Goal: Transaction & Acquisition: Book appointment/travel/reservation

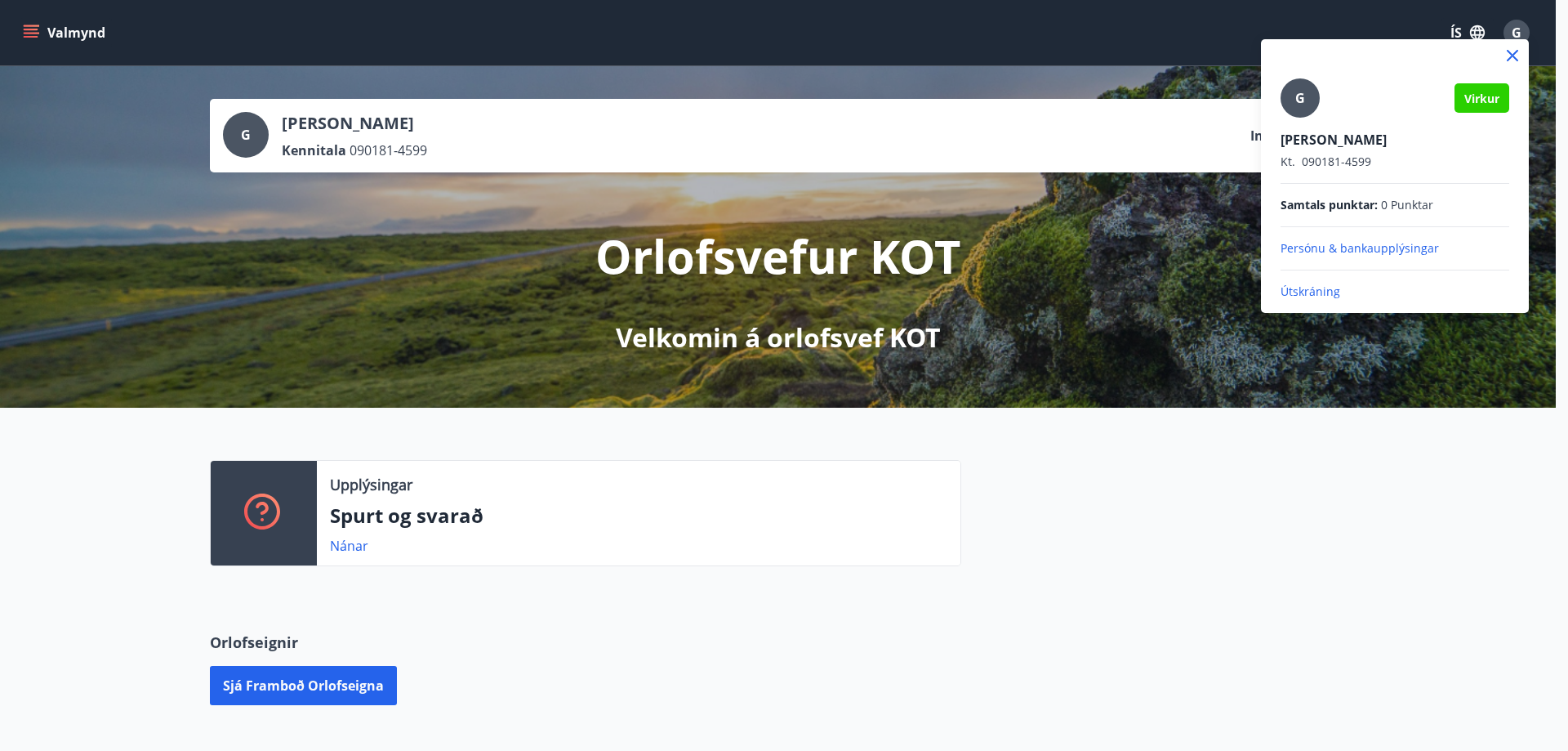
click at [1509, 55] on icon at bounding box center [1512, 55] width 19 height 19
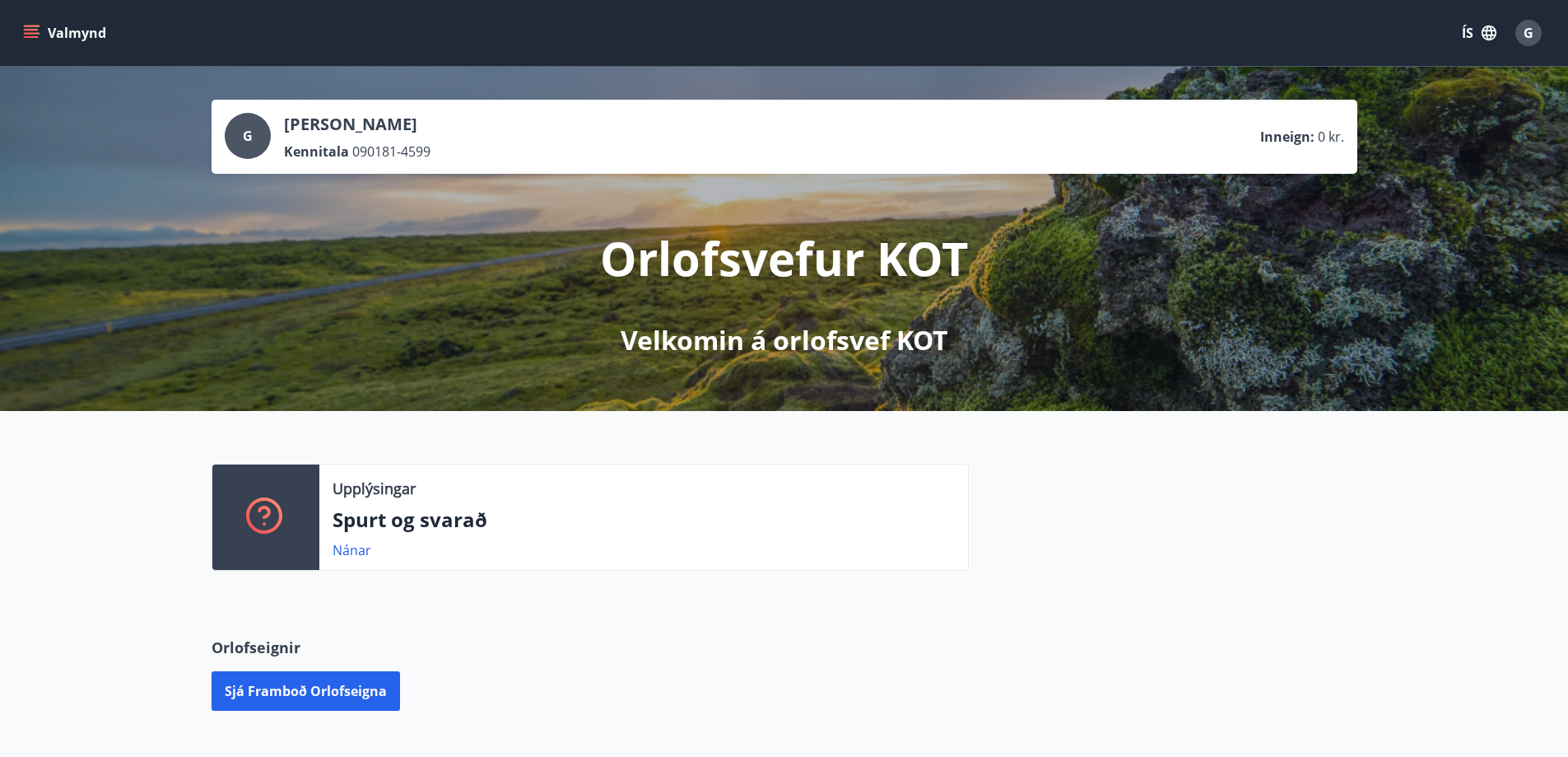
click at [1523, 31] on div "G" at bounding box center [1528, 32] width 27 height 27
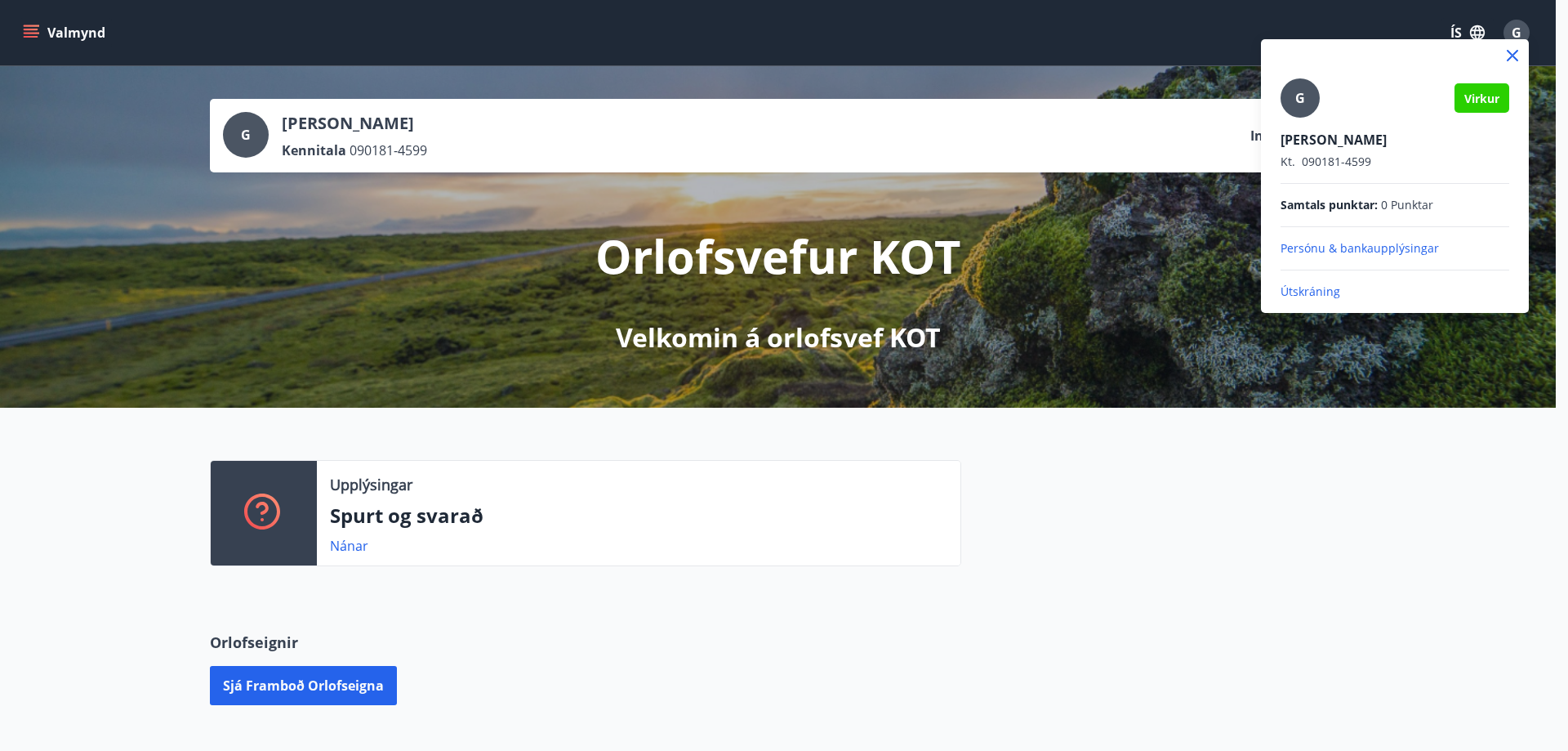
click at [1293, 292] on p "Útskráning" at bounding box center [1394, 292] width 228 height 17
click at [1313, 287] on p "Útskráning" at bounding box center [1394, 292] width 228 height 17
click at [1299, 296] on p "Útskráning" at bounding box center [1394, 292] width 228 height 17
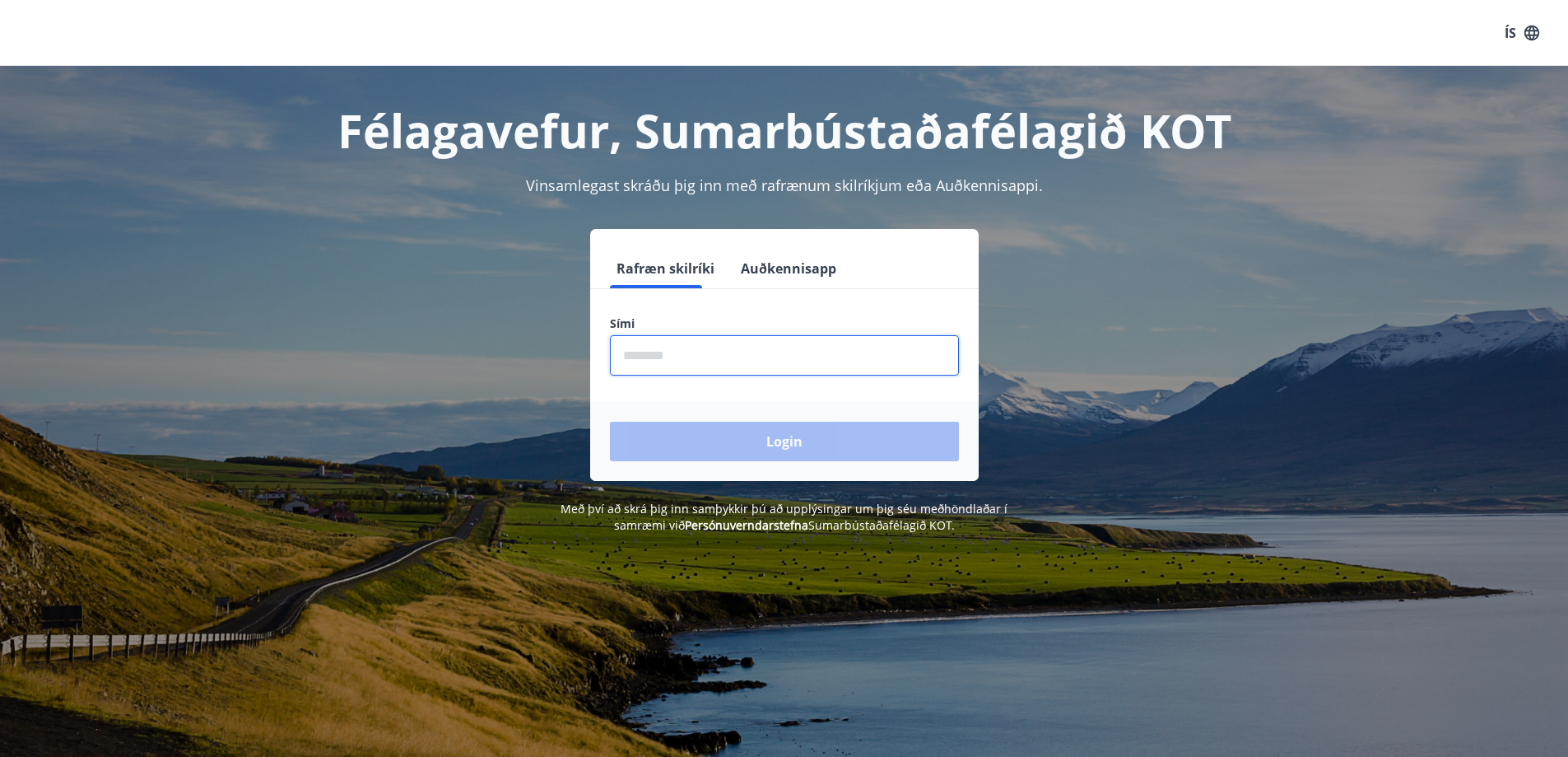
click at [690, 364] on input "phone" at bounding box center [784, 356] width 349 height 41
click at [699, 360] on input "phone" at bounding box center [784, 356] width 349 height 41
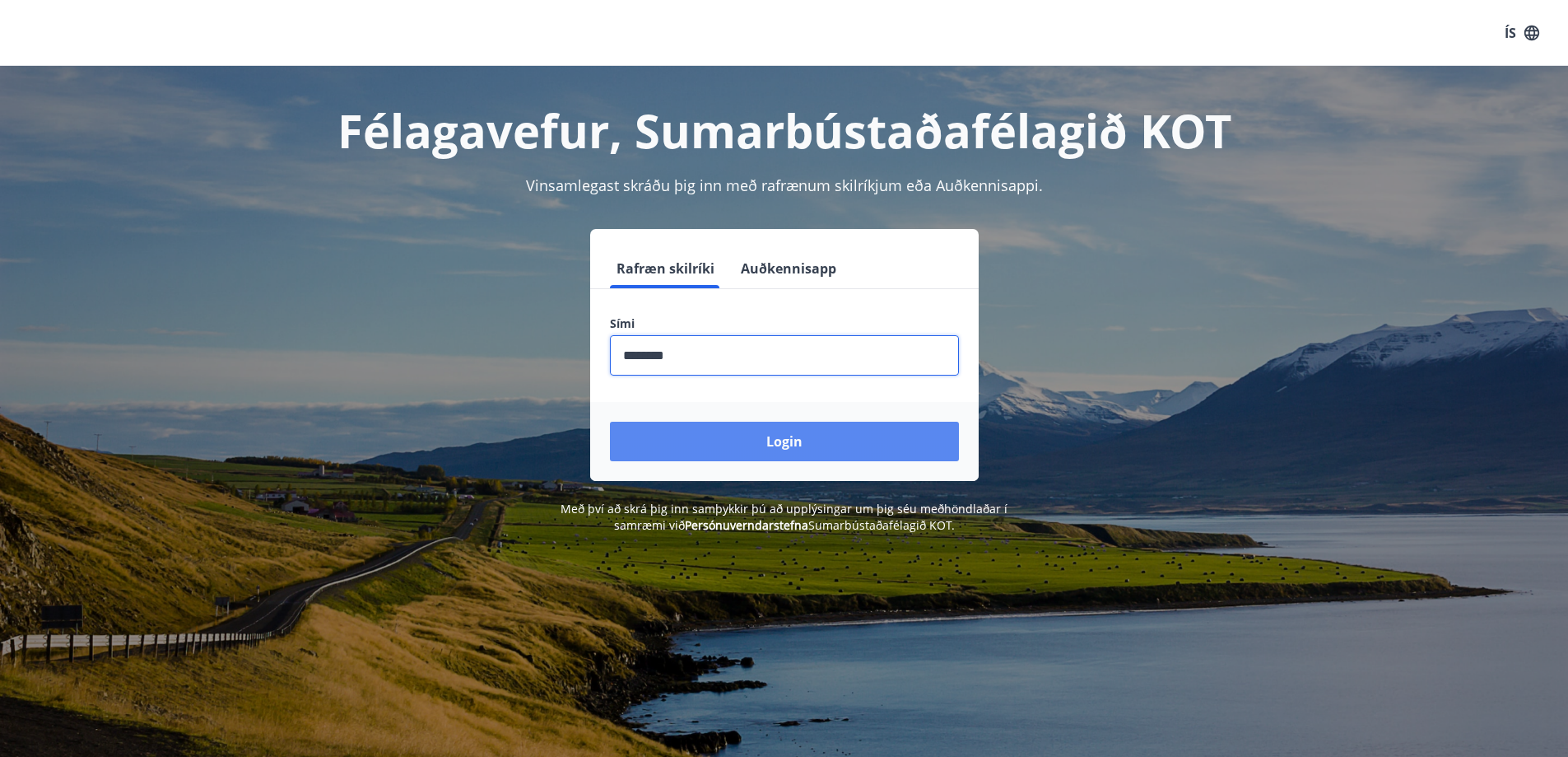
type input "********"
click at [748, 445] on button "Login" at bounding box center [784, 441] width 349 height 40
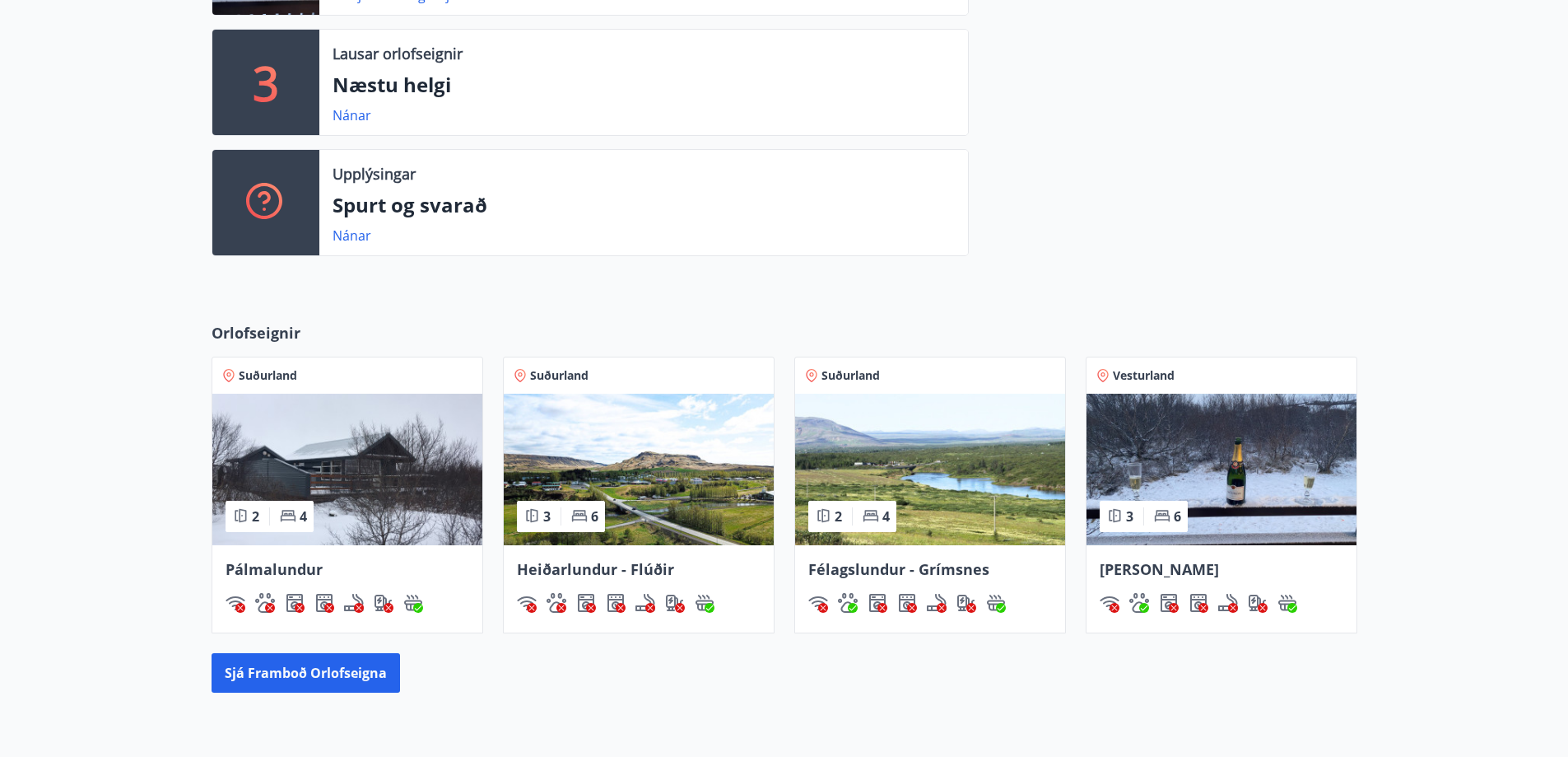
scroll to position [577, 0]
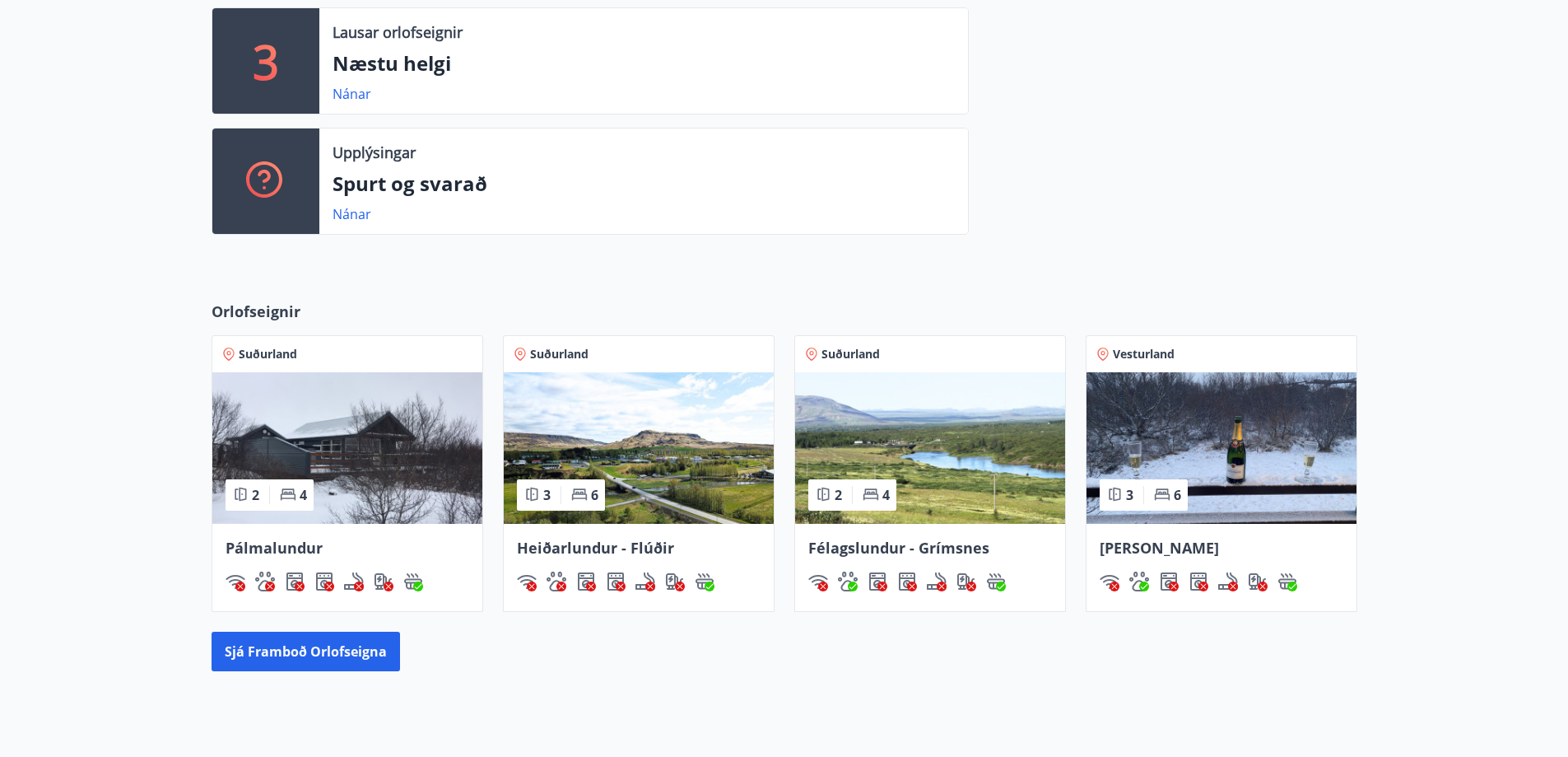
click at [1289, 452] on img at bounding box center [1222, 448] width 270 height 152
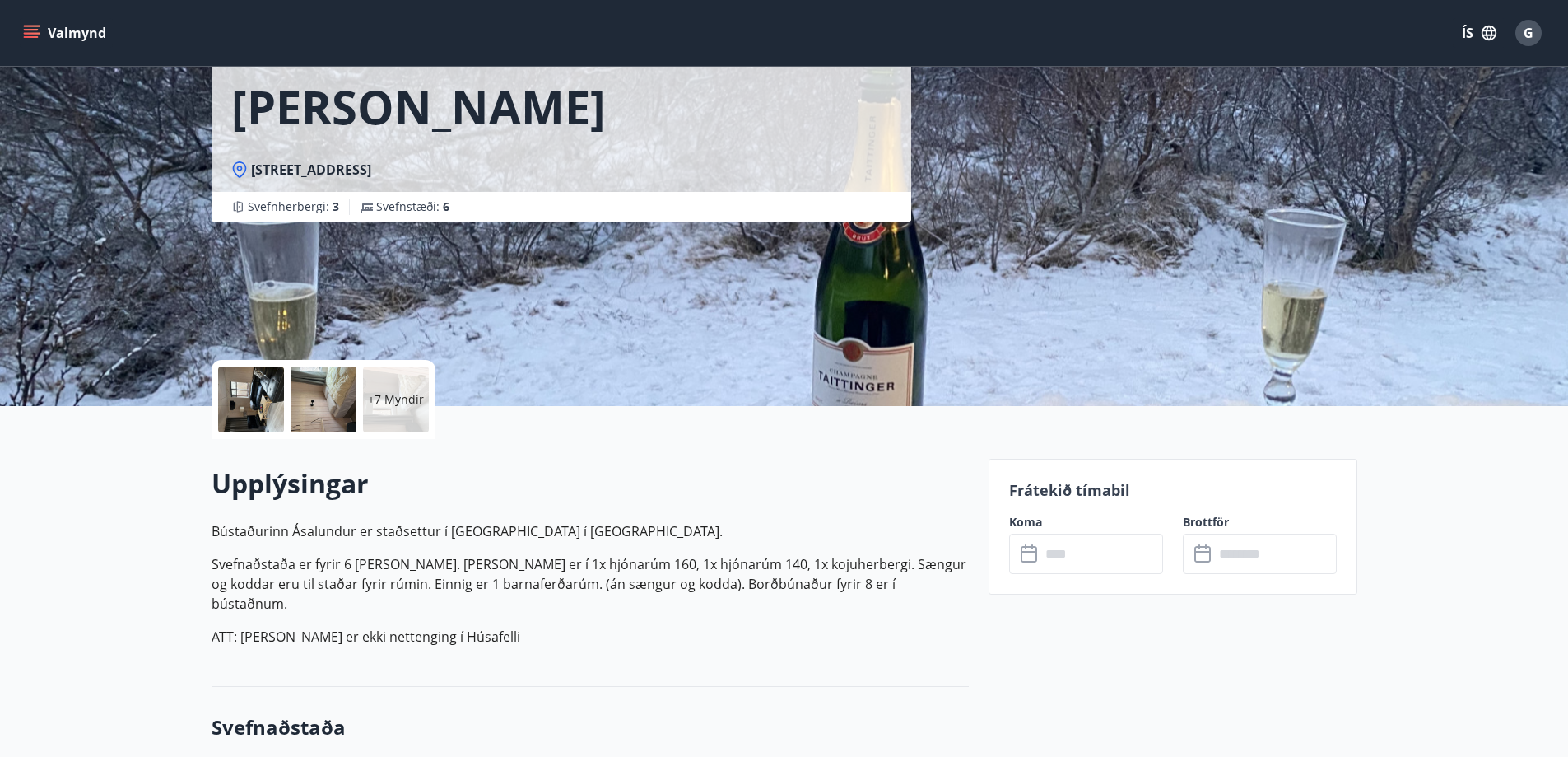
scroll to position [247, 0]
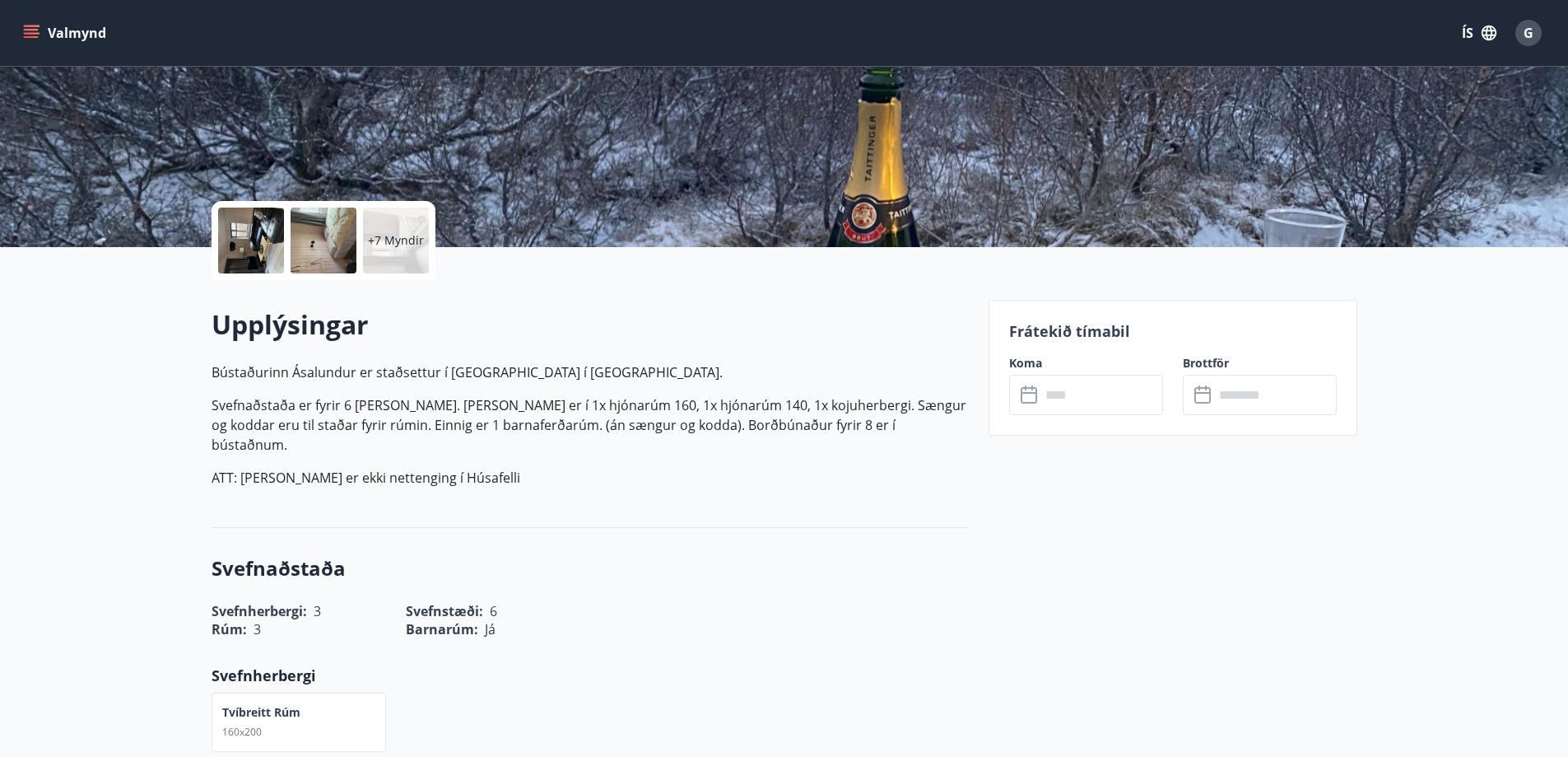
click at [1064, 352] on div "Frátekið tímabil Koma ​ ​ Brottför ​ ​" at bounding box center [1173, 367] width 369 height 136
click at [1068, 377] on input "text" at bounding box center [1101, 395] width 123 height 41
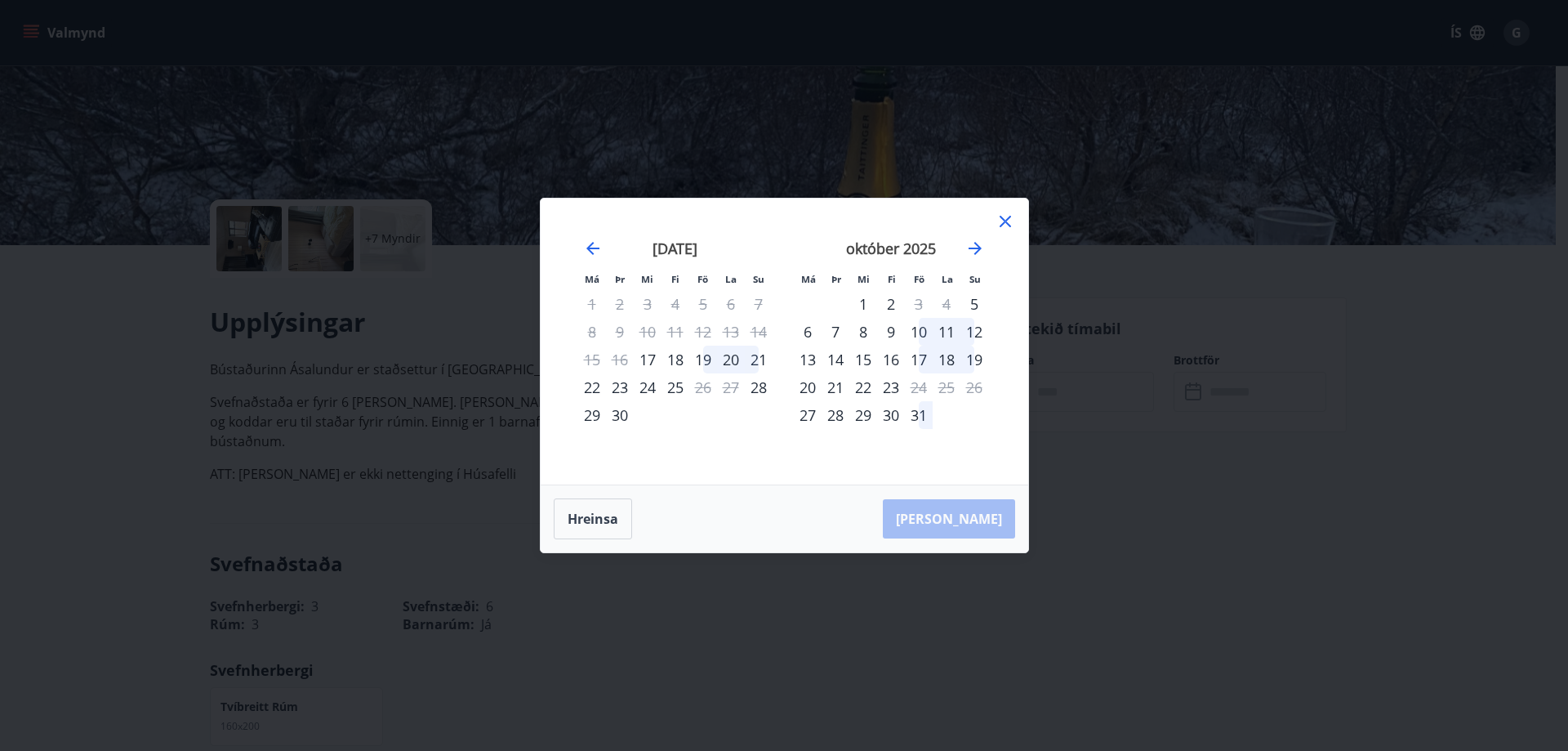
click at [1005, 223] on icon at bounding box center [1004, 221] width 19 height 19
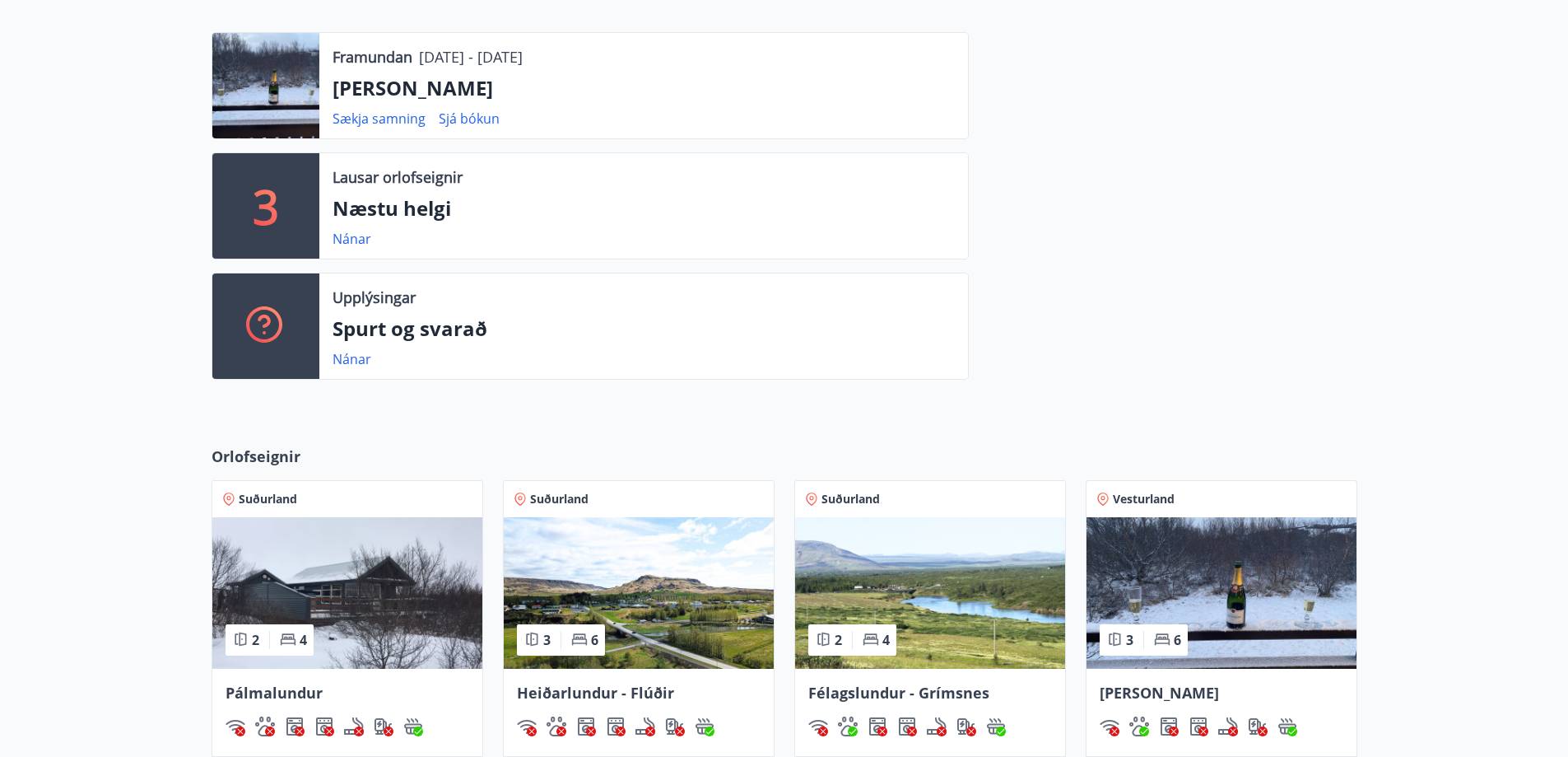
scroll to position [177, 0]
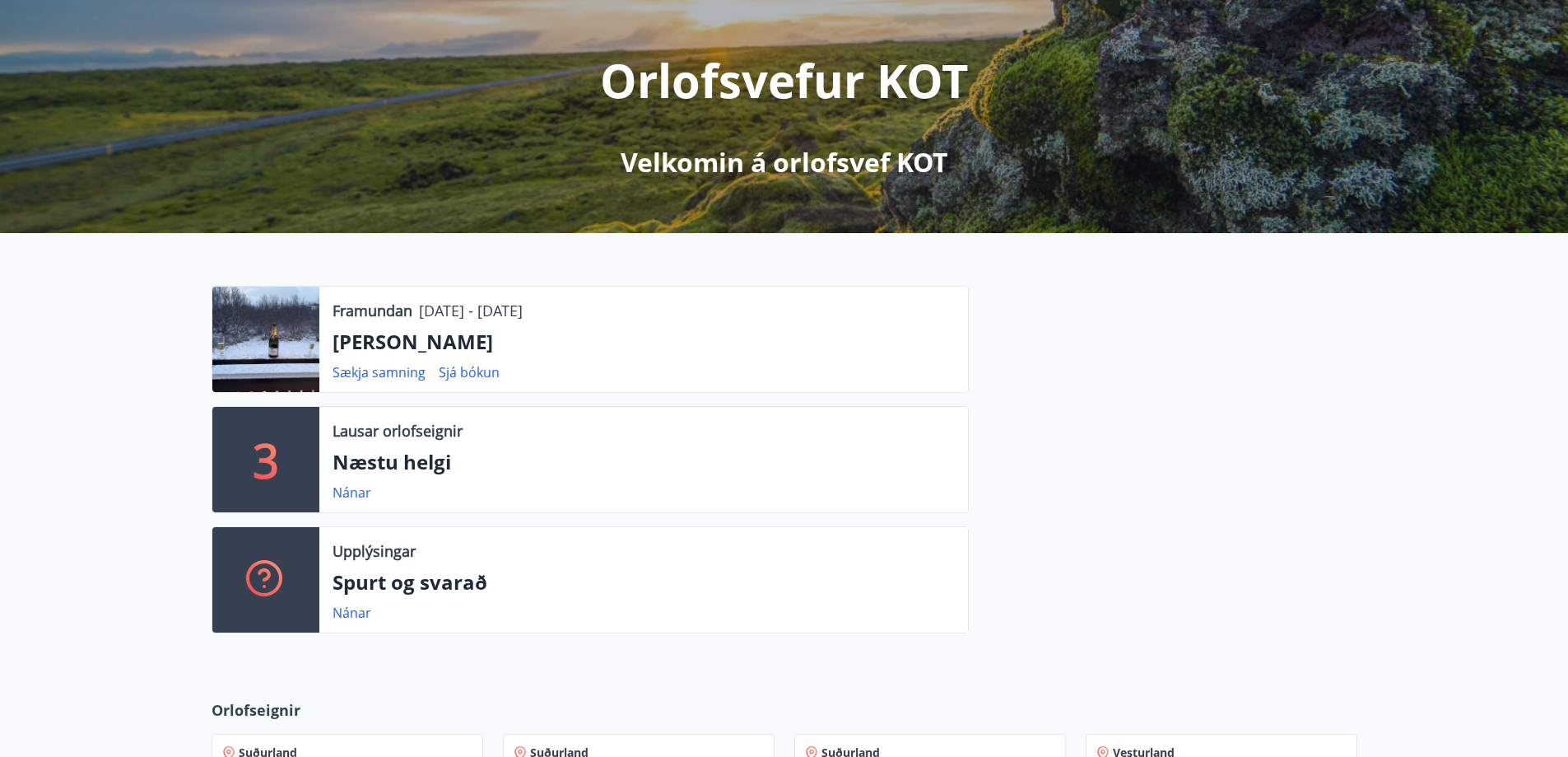
click at [807, 513] on div "Framundan 26.09.2025 - 28.09.2025 Ásalundur - Húsafell Sækja samning Sjá bókun …" at bounding box center [580, 466] width 777 height 360
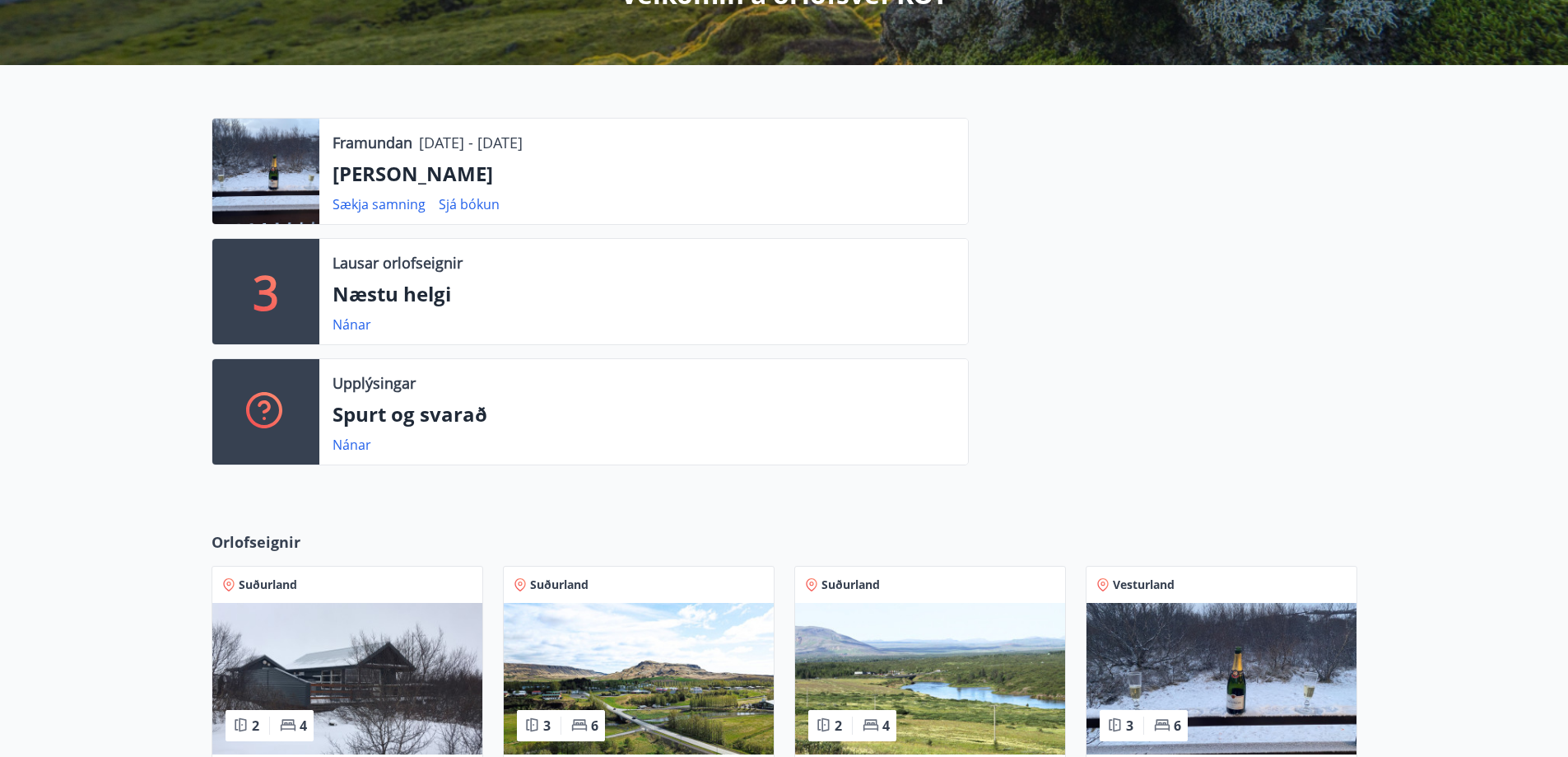
scroll to position [494, 0]
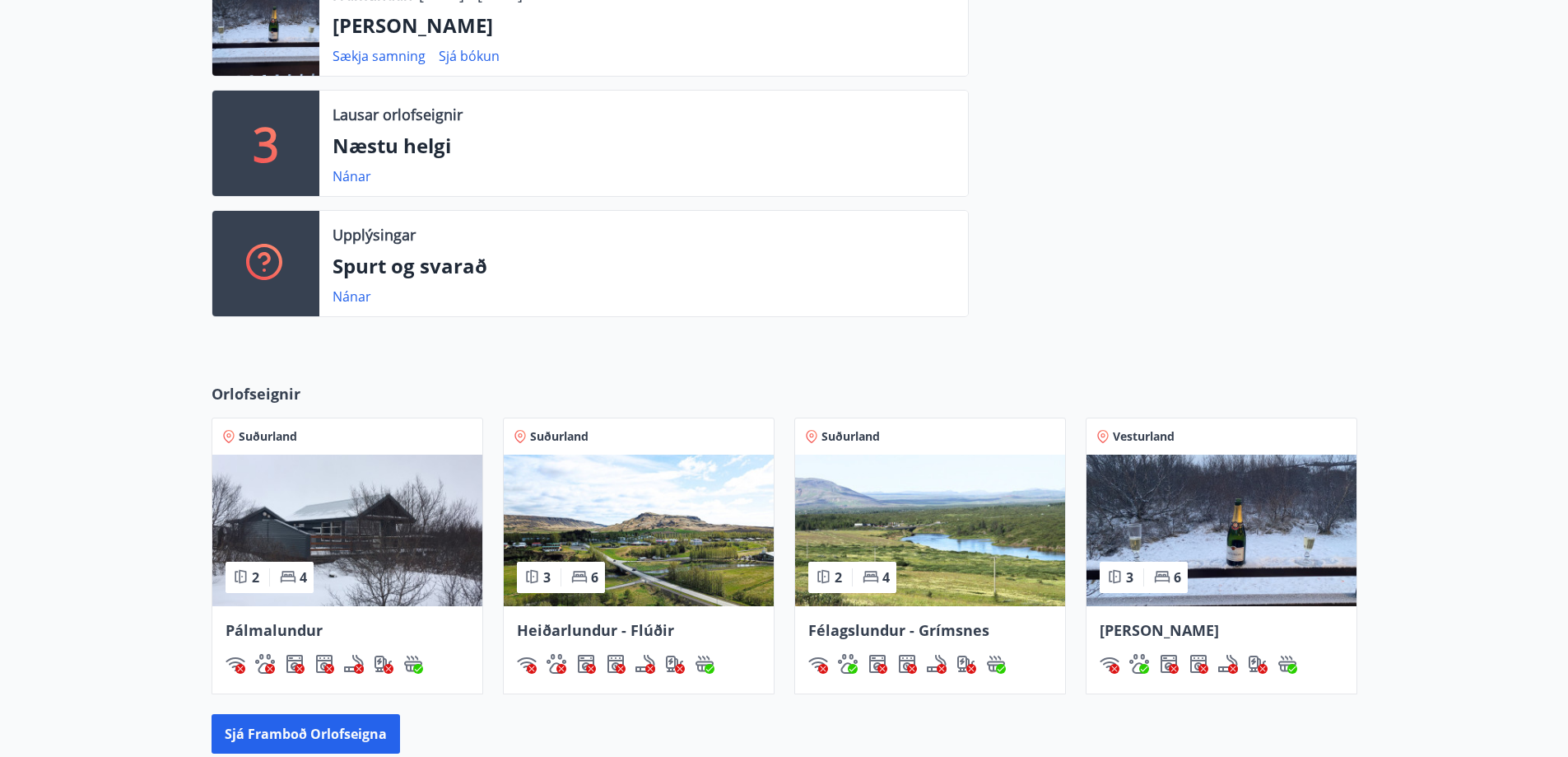
click at [1258, 522] on img at bounding box center [1222, 531] width 270 height 152
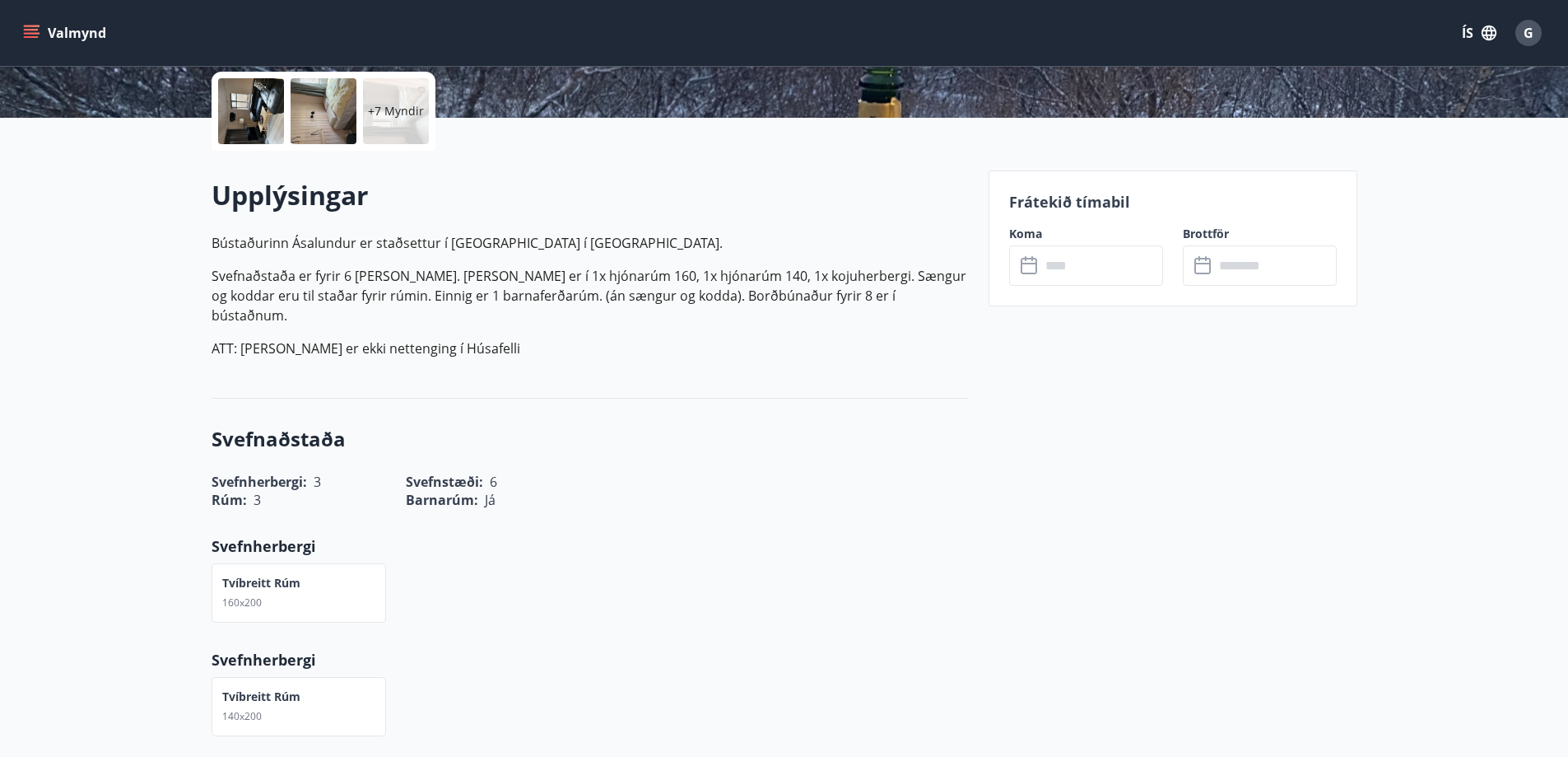
scroll to position [412, 0]
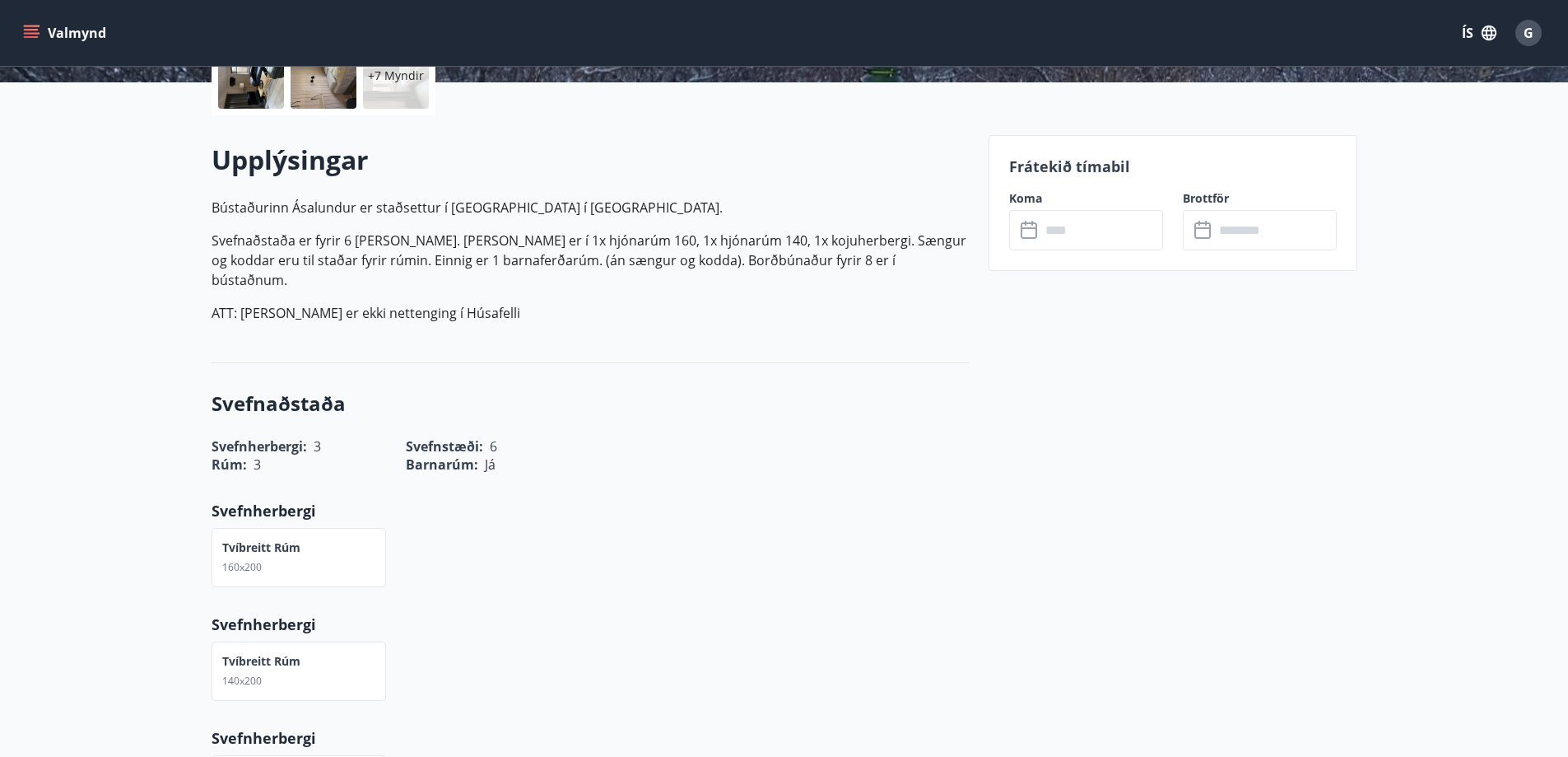
click at [1039, 189] on div "Frátekið tímabil Koma ​ ​ Brottför ​ ​" at bounding box center [1173, 202] width 369 height 136
click at [1031, 201] on label "Koma" at bounding box center [1086, 199] width 154 height 17
click at [1079, 250] on div "Frátekið tímabil Koma ​ ​ Brottför ​ ​" at bounding box center [1173, 202] width 369 height 136
click at [1076, 239] on input "text" at bounding box center [1101, 230] width 123 height 41
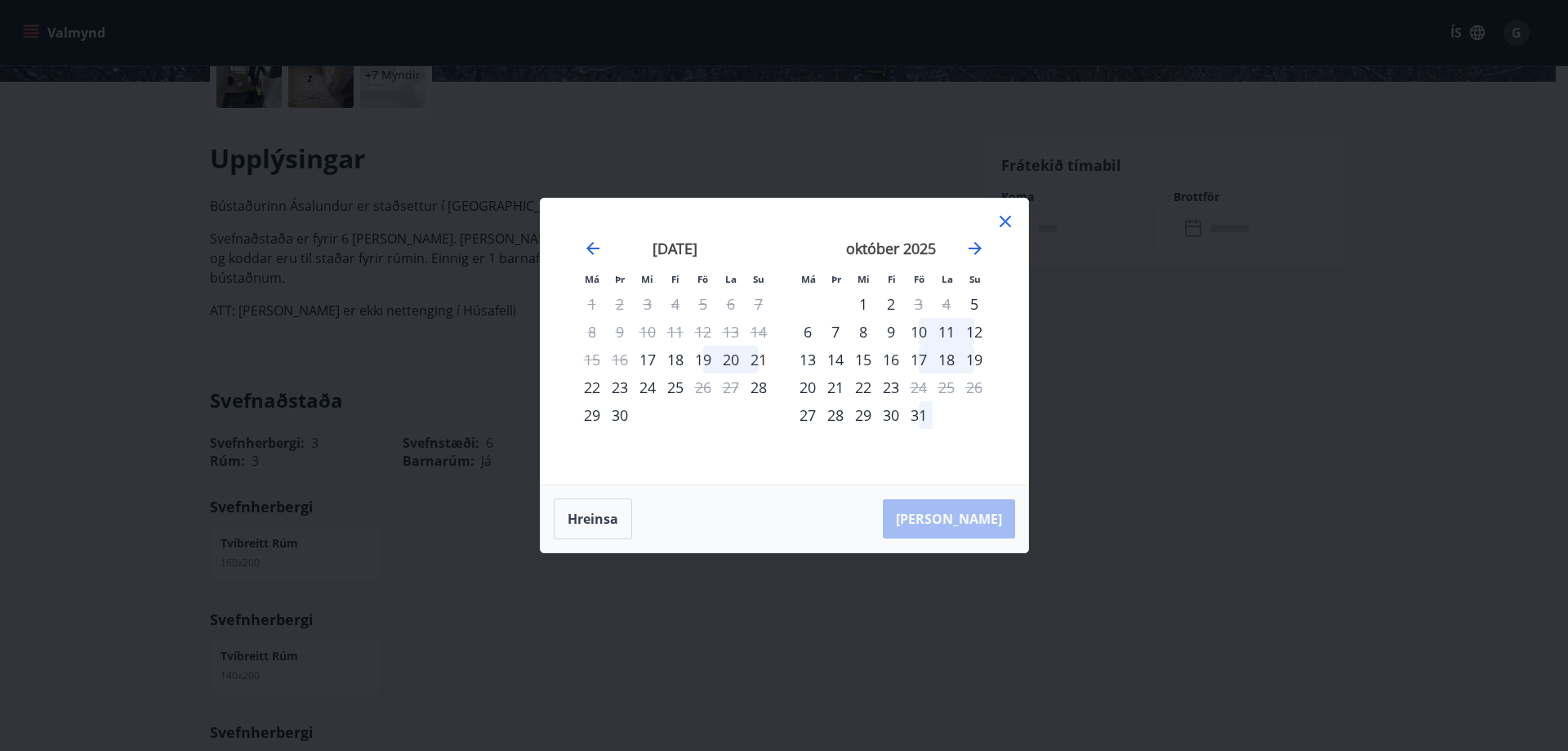
click at [989, 522] on div "Hreinsa Taka Frá" at bounding box center [784, 518] width 488 height 67
click at [619, 419] on div "30" at bounding box center [620, 415] width 27 height 28
click at [1010, 221] on icon at bounding box center [1004, 221] width 19 height 19
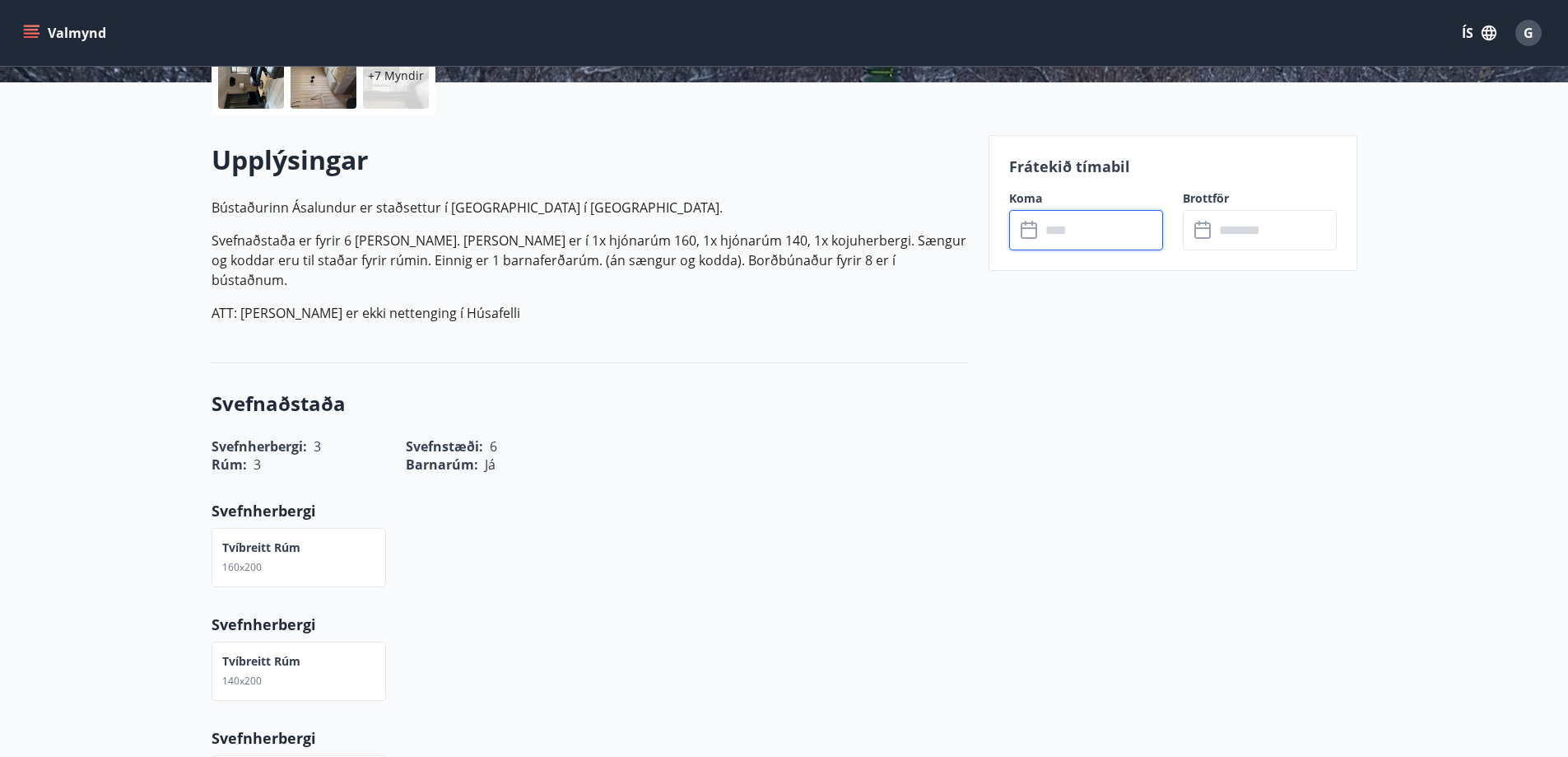
click at [1060, 226] on input "text" at bounding box center [1101, 230] width 123 height 41
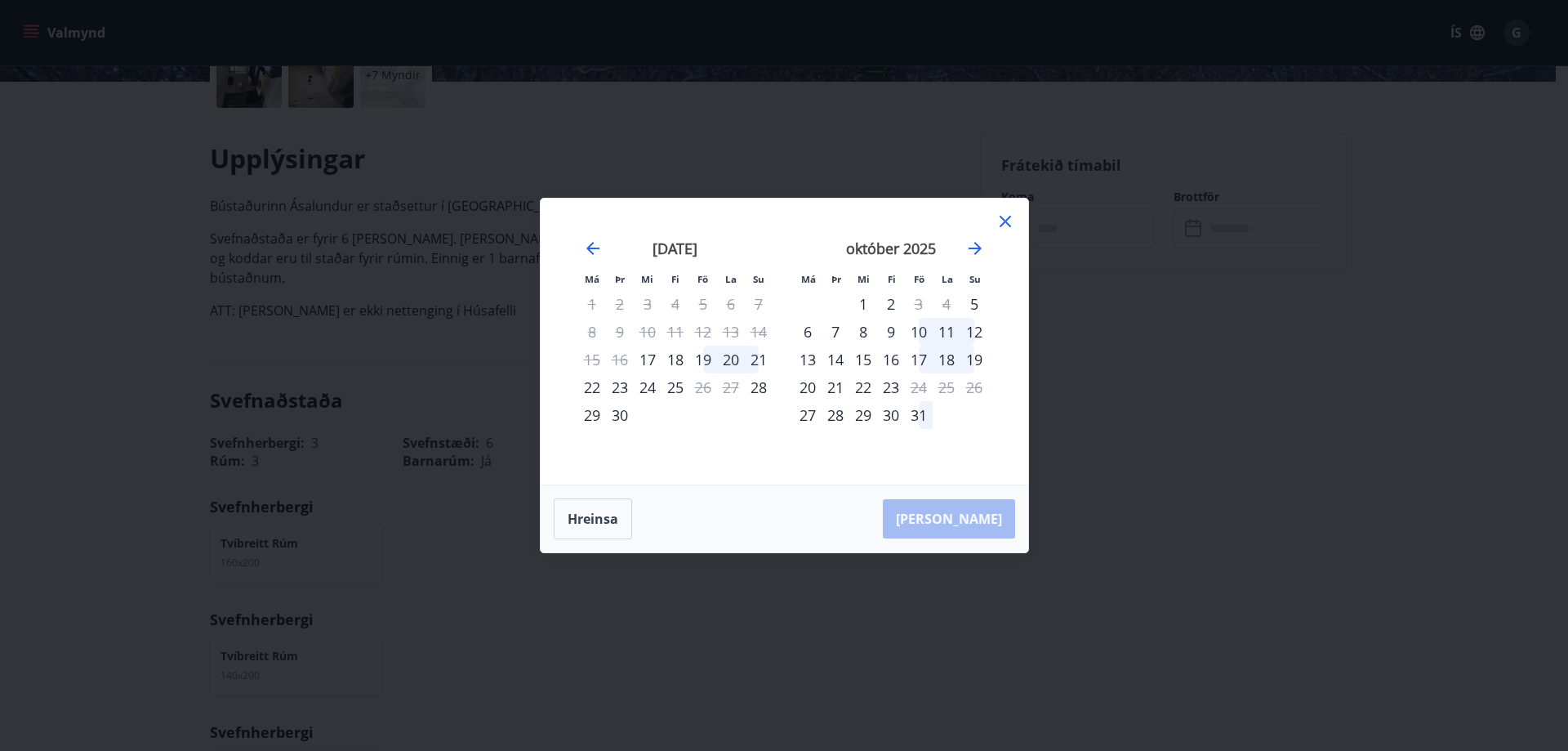
click at [1006, 222] on icon at bounding box center [1005, 221] width 11 height 11
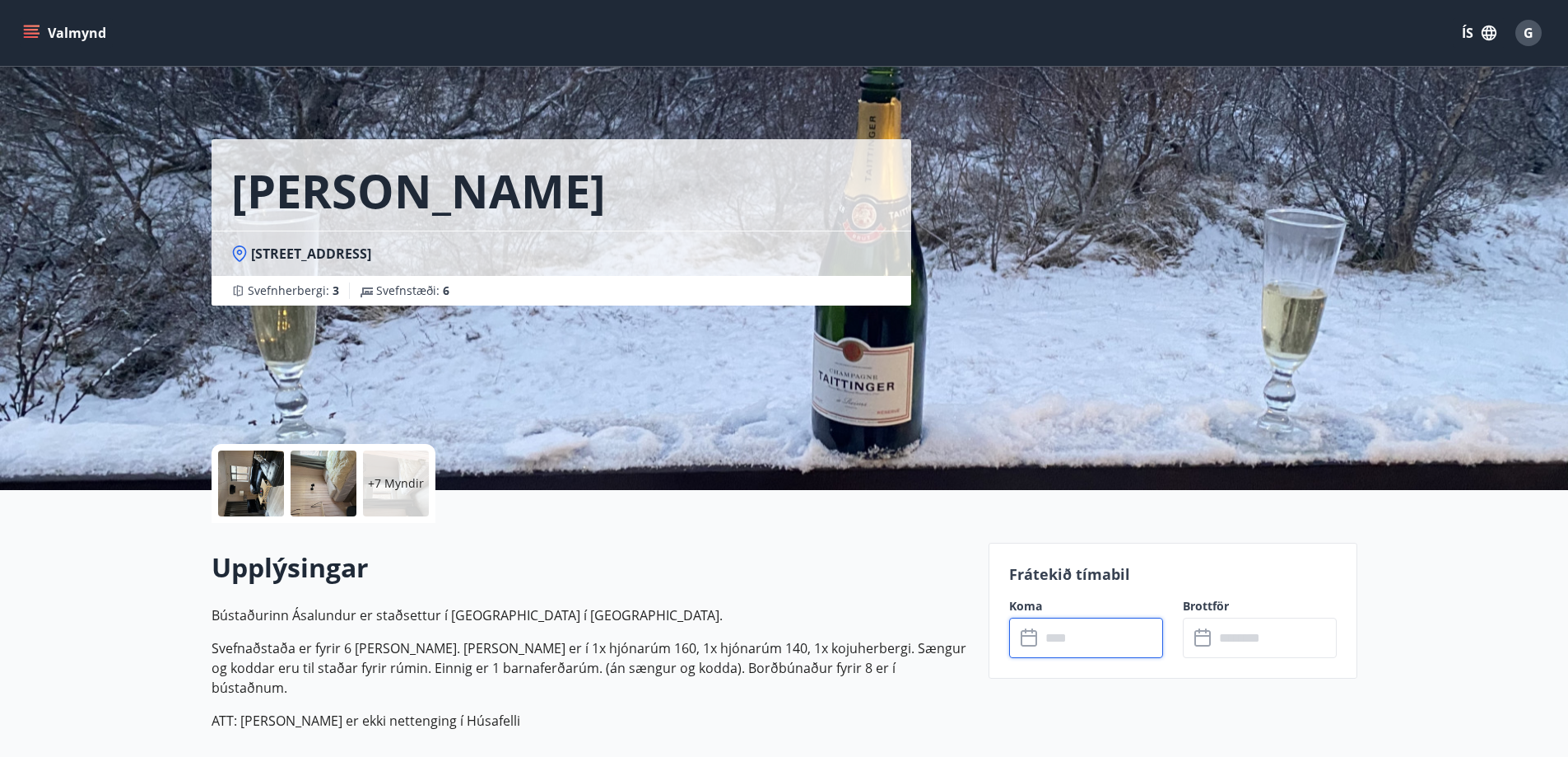
scroll to position [0, 0]
